Goal: Task Accomplishment & Management: Use online tool/utility

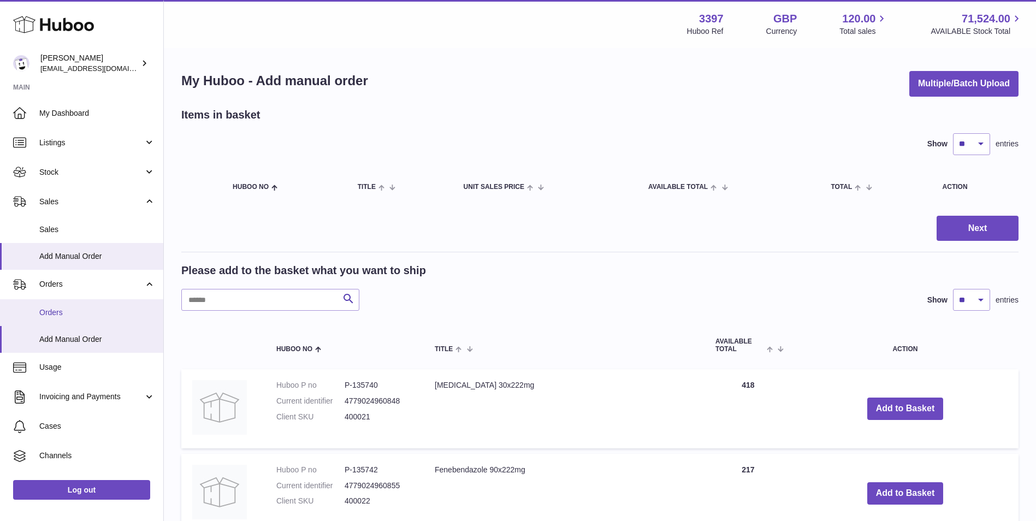
click at [40, 317] on span "Orders" at bounding box center [97, 312] width 116 height 10
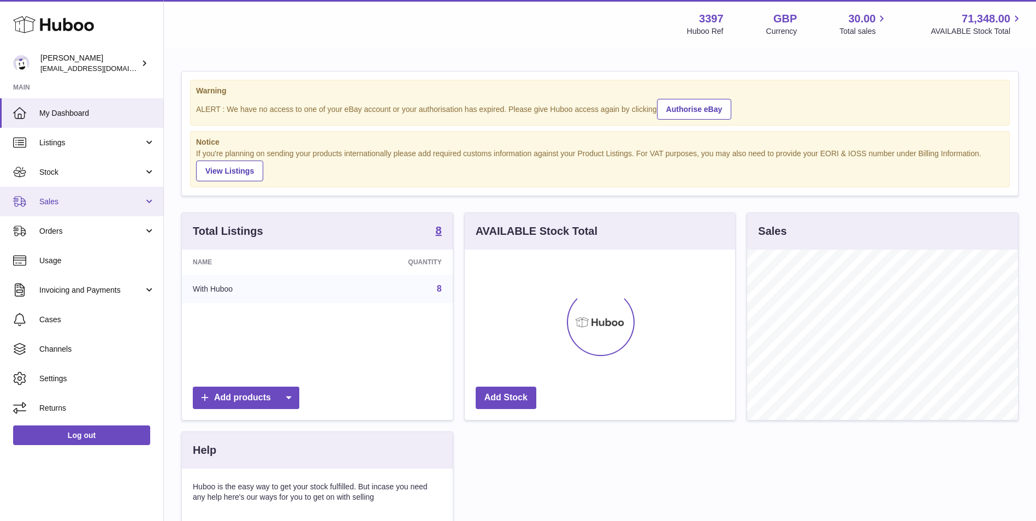
scroll to position [170, 270]
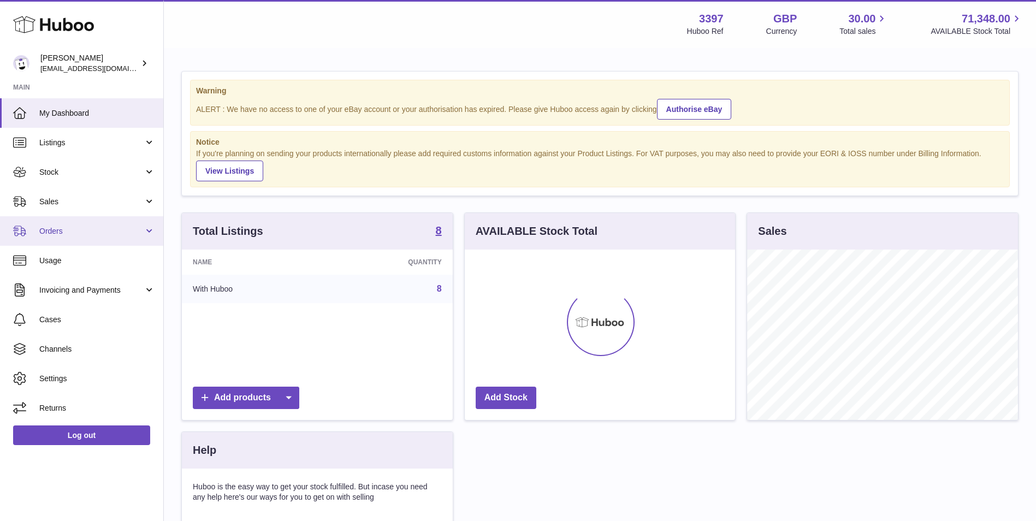
click at [68, 230] on span "Orders" at bounding box center [91, 231] width 104 height 10
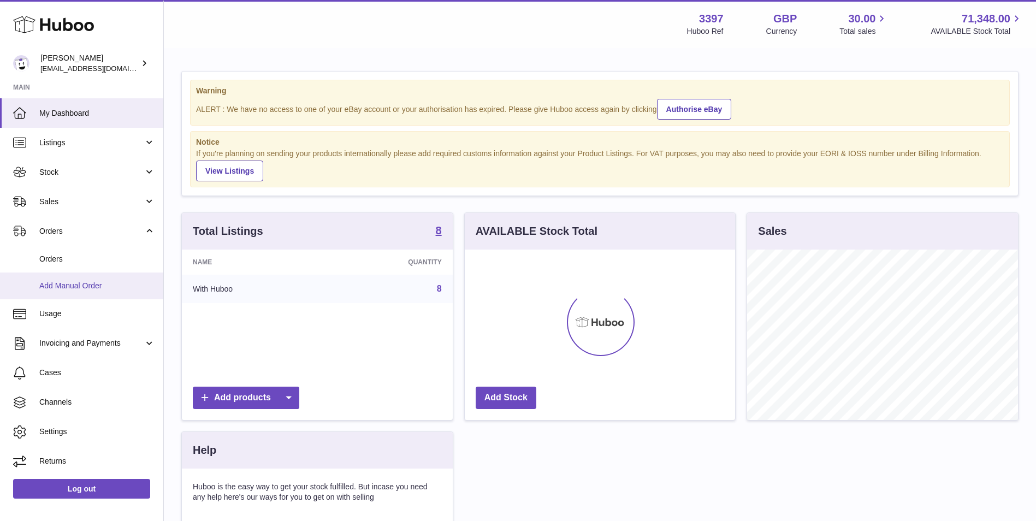
click at [65, 281] on span "Add Manual Order" at bounding box center [97, 286] width 116 height 10
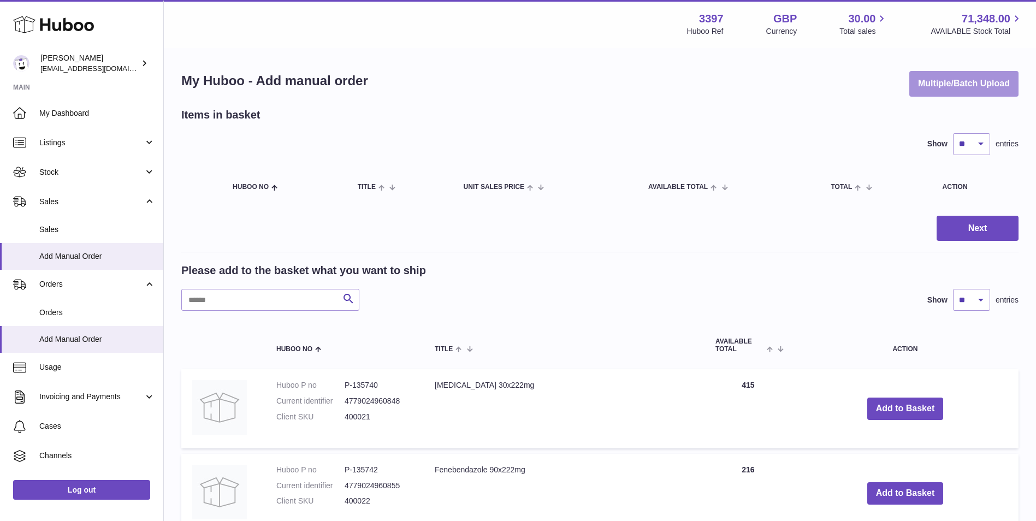
click at [951, 81] on button "Multiple/Batch Upload" at bounding box center [963, 84] width 109 height 26
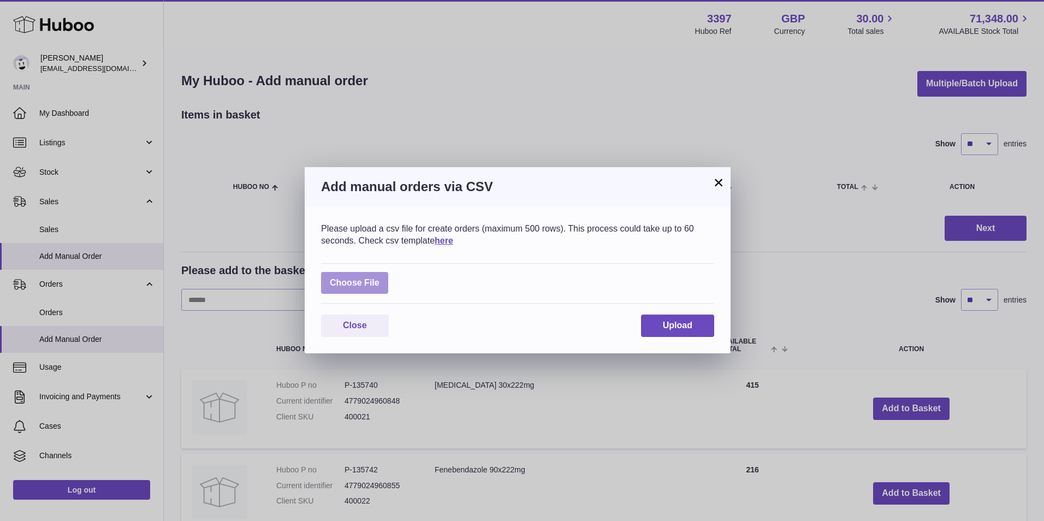
click at [375, 281] on label at bounding box center [354, 283] width 67 height 22
click at [380, 278] on input "file" at bounding box center [380, 277] width 1 height 1
type input "**********"
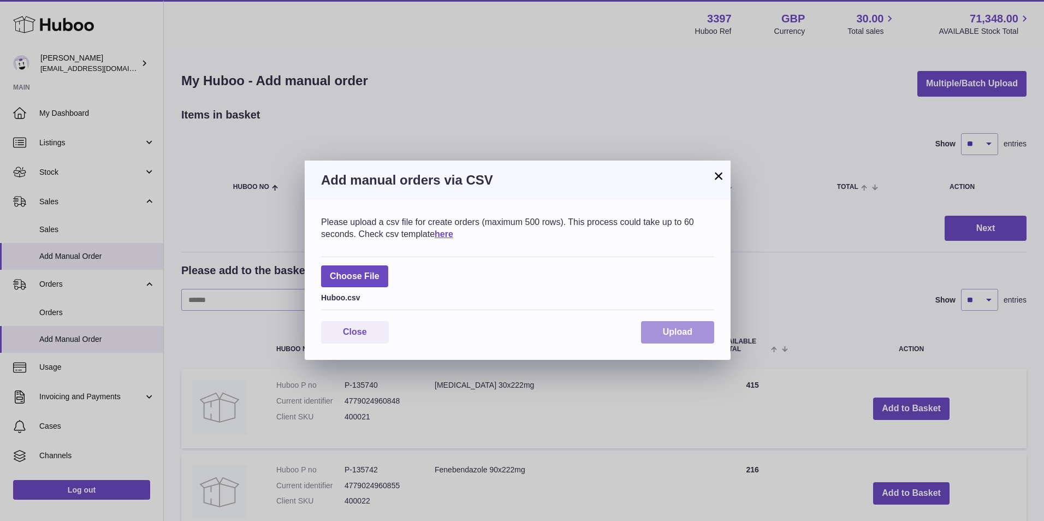
click at [682, 334] on span "Upload" at bounding box center [677, 331] width 29 height 9
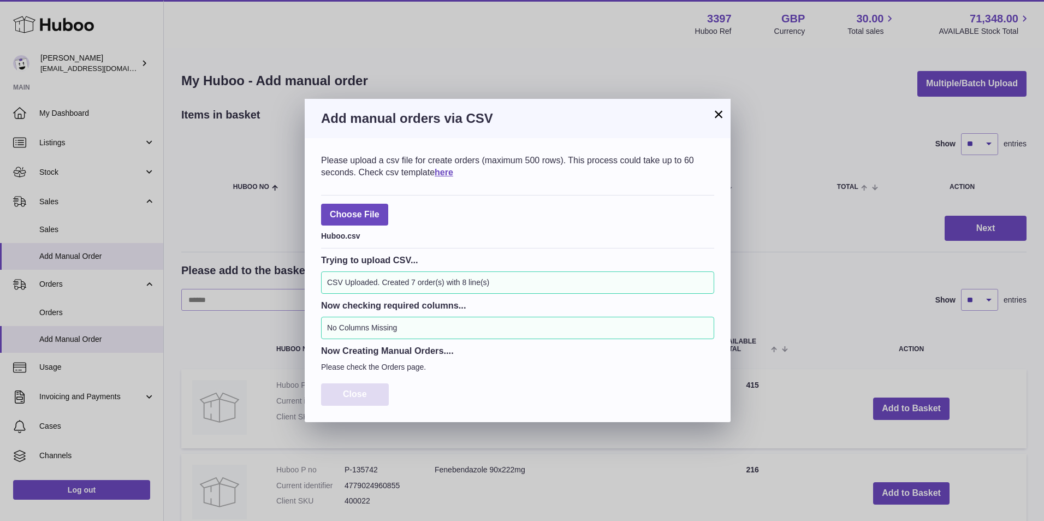
click at [358, 387] on button "Close" at bounding box center [355, 394] width 68 height 22
